Goal: Task Accomplishment & Management: Find specific page/section

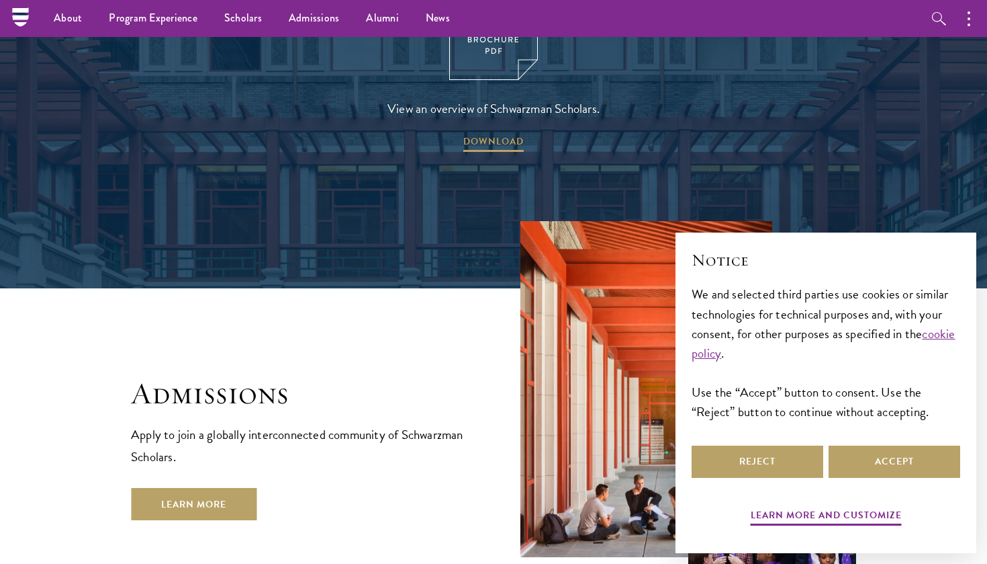
scroll to position [1877, 0]
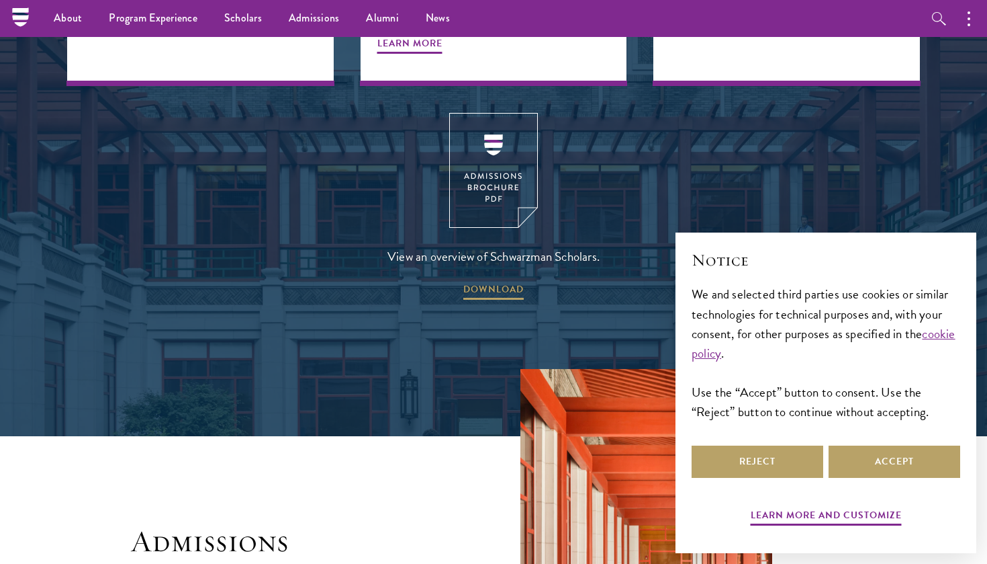
click at [484, 113] on img at bounding box center [493, 170] width 89 height 115
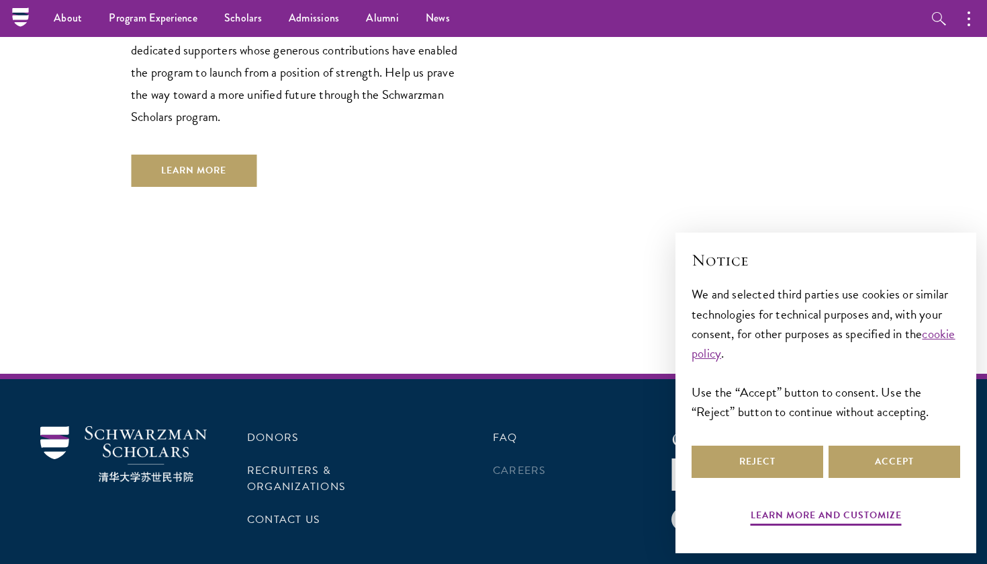
scroll to position [4033, 0]
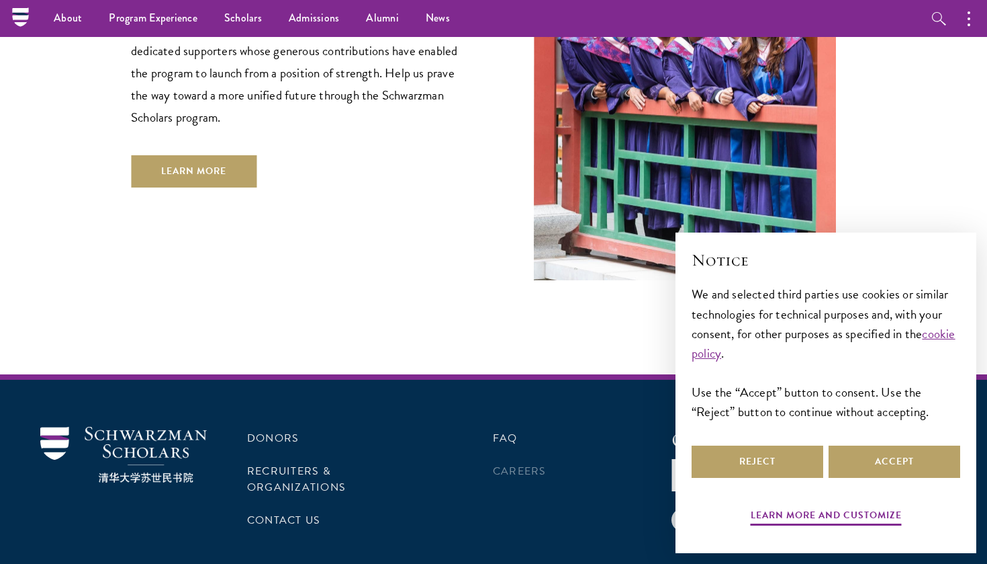
click at [537, 463] on link "Careers" at bounding box center [520, 471] width 54 height 16
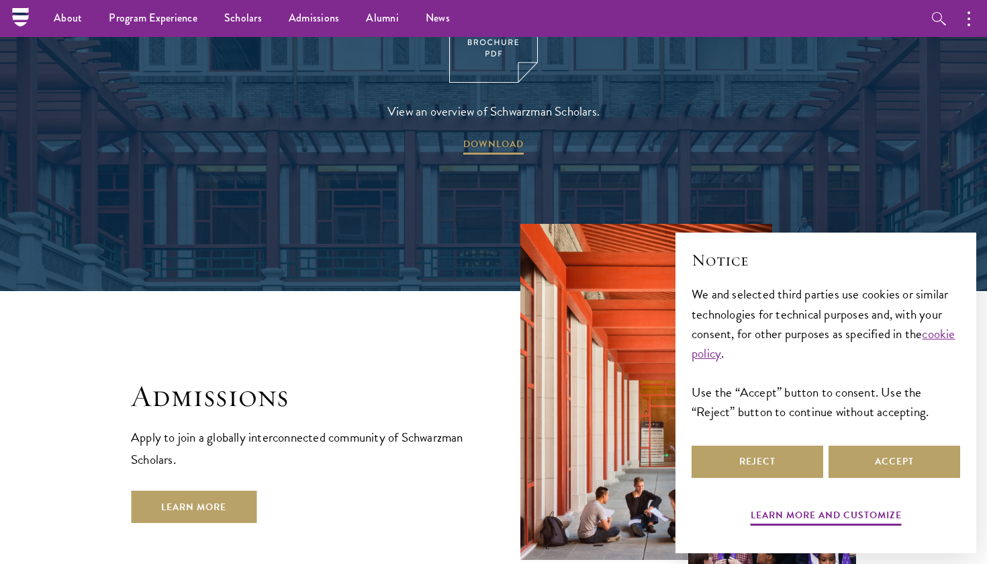
scroll to position [1853, 0]
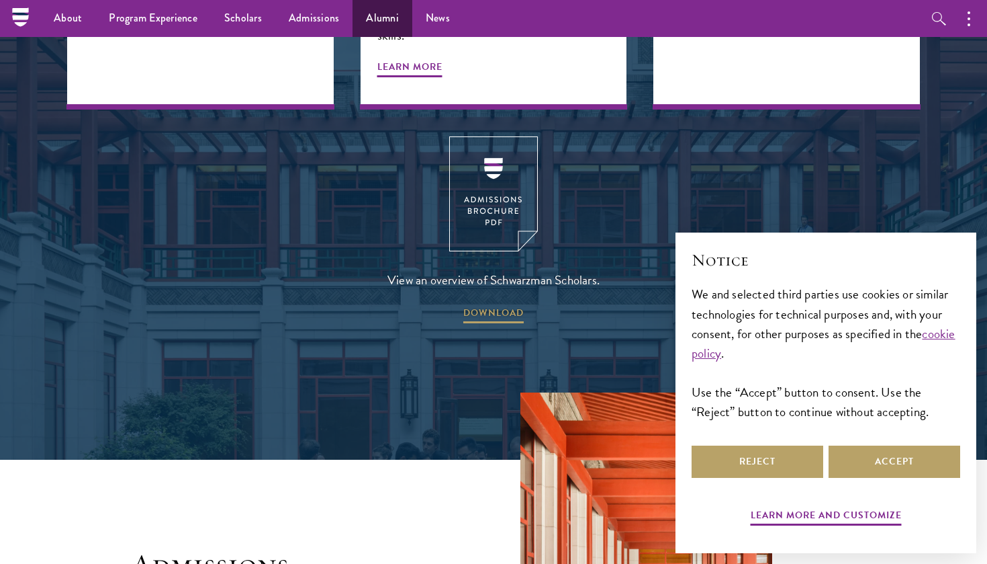
click at [367, 15] on link "Alumni" at bounding box center [383, 18] width 60 height 37
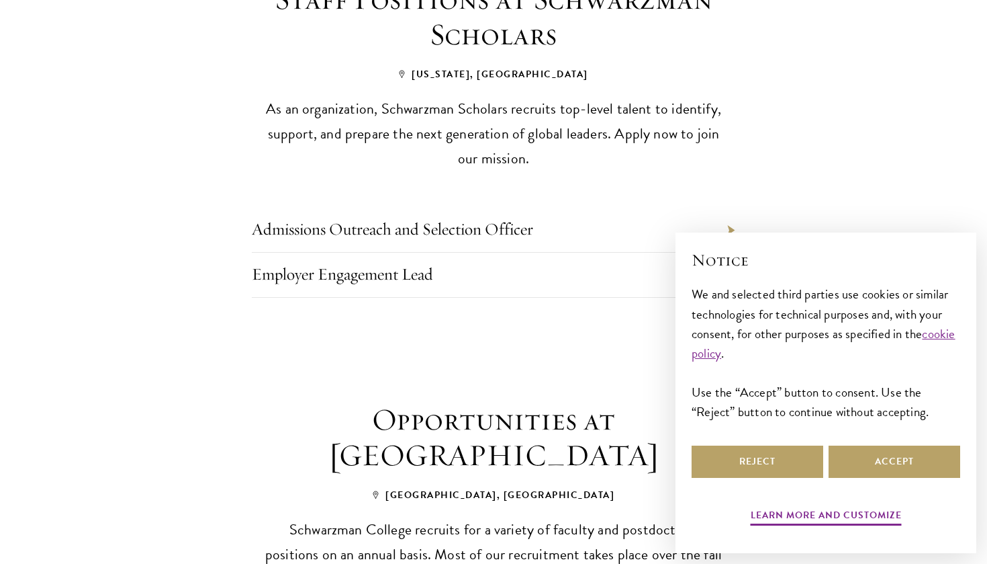
scroll to position [665, 0]
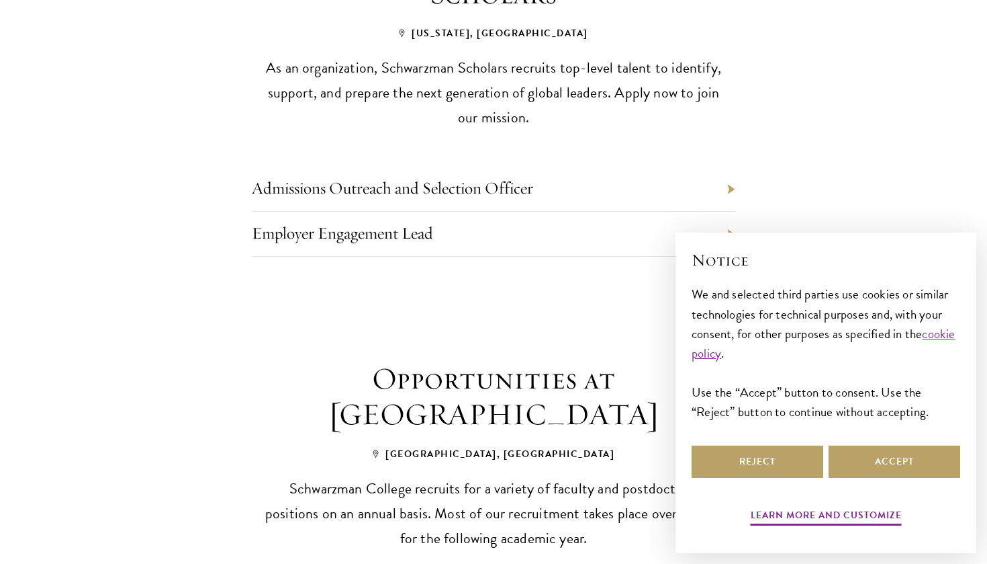
click at [447, 222] on li "Employer Engagement Lead" at bounding box center [494, 234] width 484 height 45
click at [435, 228] on li "Employer Engagement Lead" at bounding box center [494, 234] width 484 height 45
click at [425, 228] on link "Employer Engagement Lead" at bounding box center [342, 232] width 181 height 21
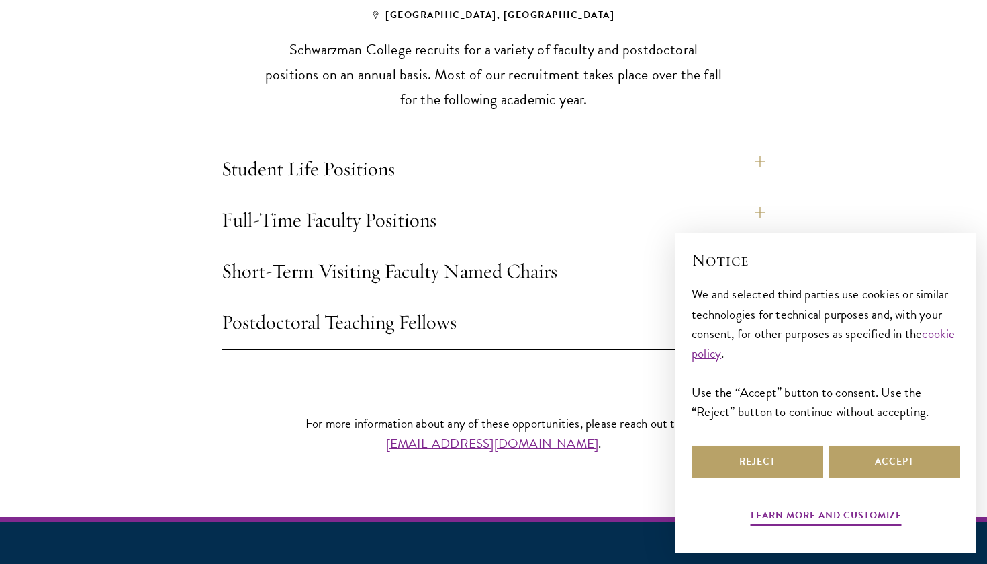
scroll to position [1117, 0]
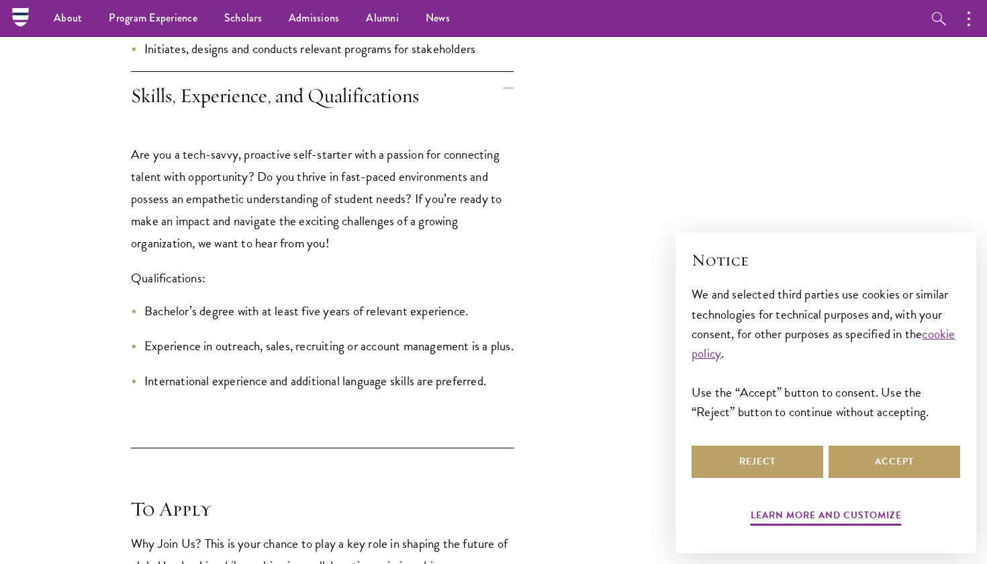
scroll to position [1747, 0]
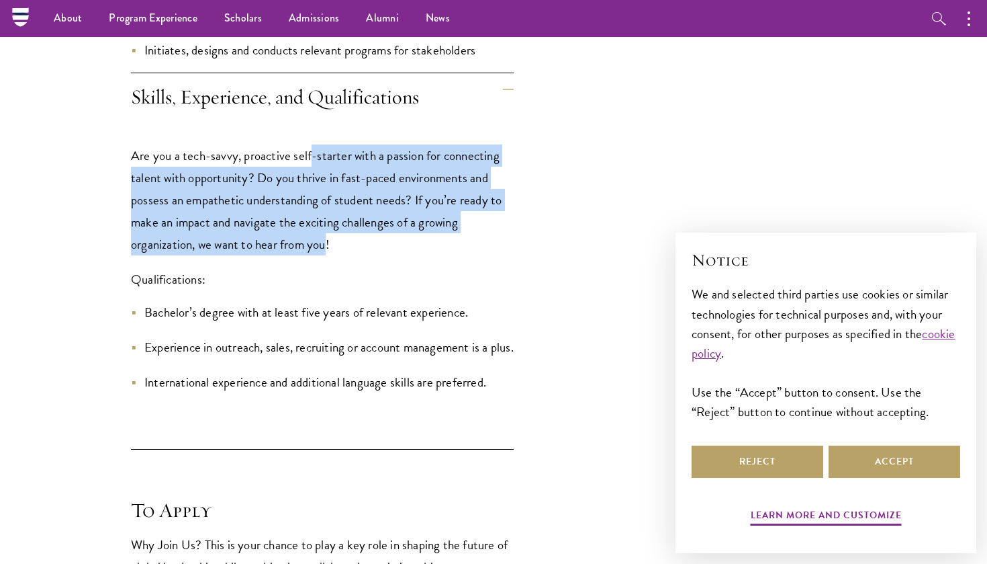
drag, startPoint x: 310, startPoint y: 161, endPoint x: 325, endPoint y: 247, distance: 86.7
click at [325, 247] on p "Are you a tech-savvy, proactive self-starter with a passion for connecting tale…" at bounding box center [322, 199] width 383 height 111
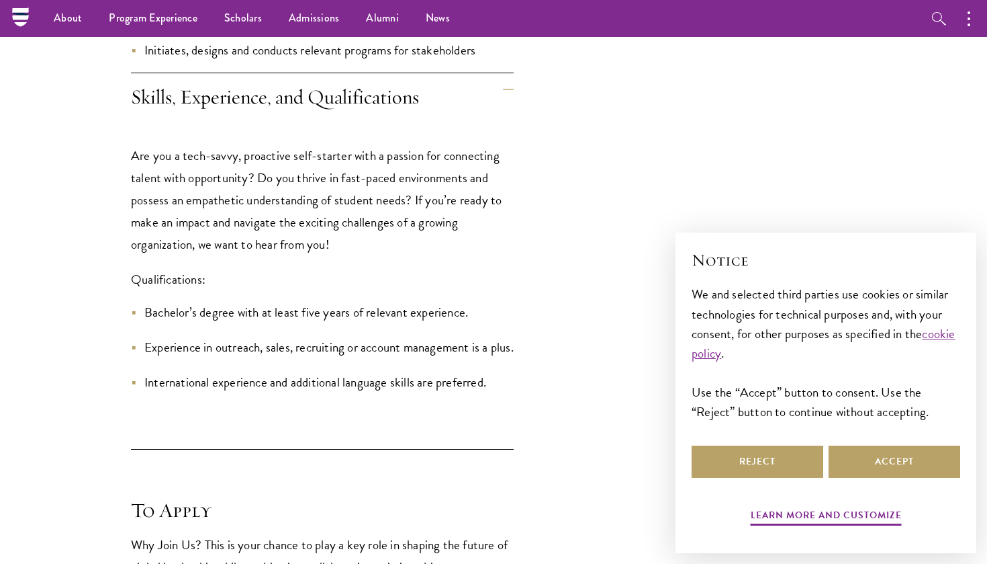
click at [195, 279] on p "Qualifications:" at bounding box center [322, 279] width 383 height 22
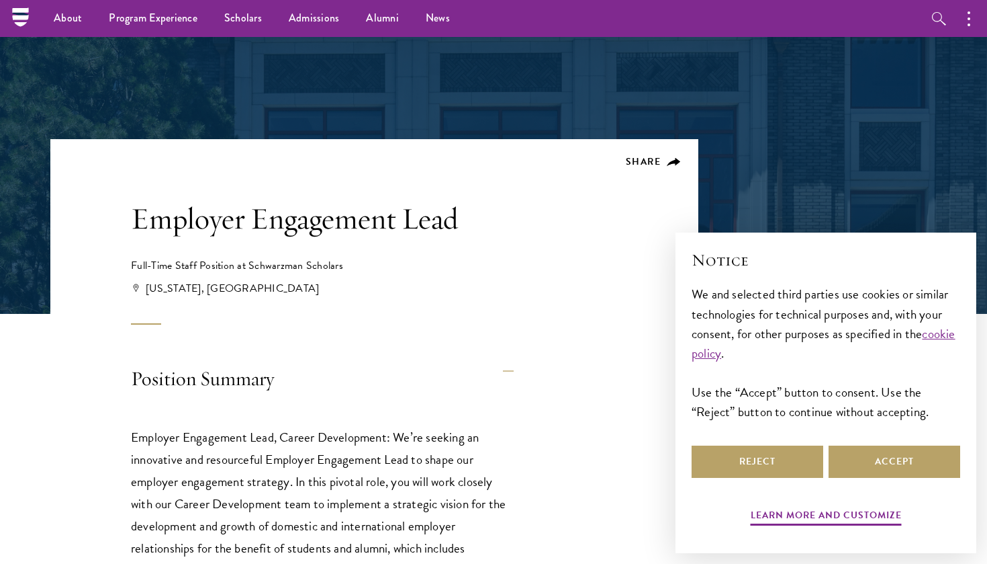
scroll to position [102, 0]
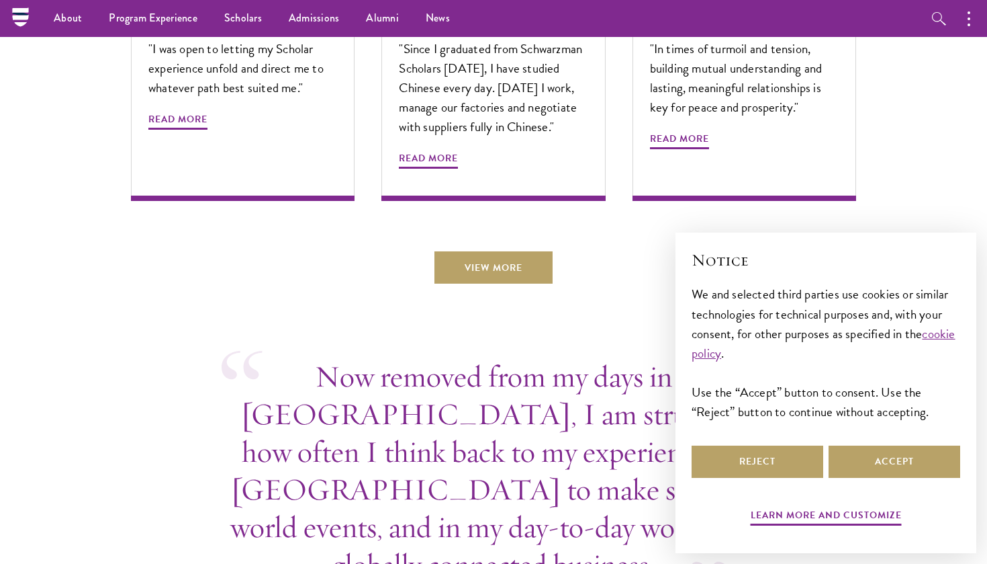
scroll to position [4611, 0]
